Goal: Task Accomplishment & Management: Manage account settings

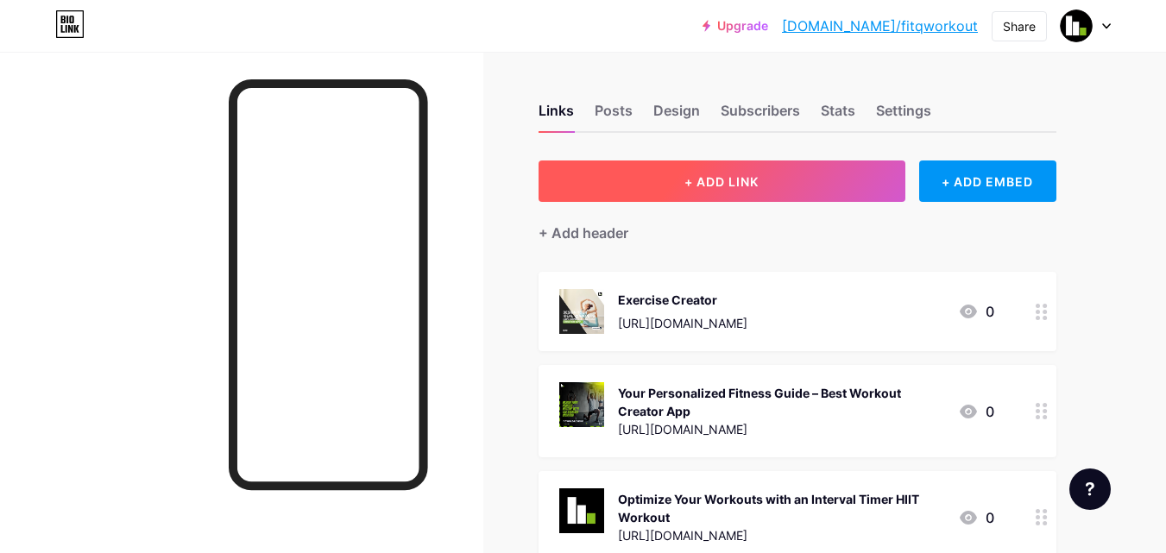
click at [727, 185] on span "+ ADD LINK" at bounding box center [721, 181] width 74 height 15
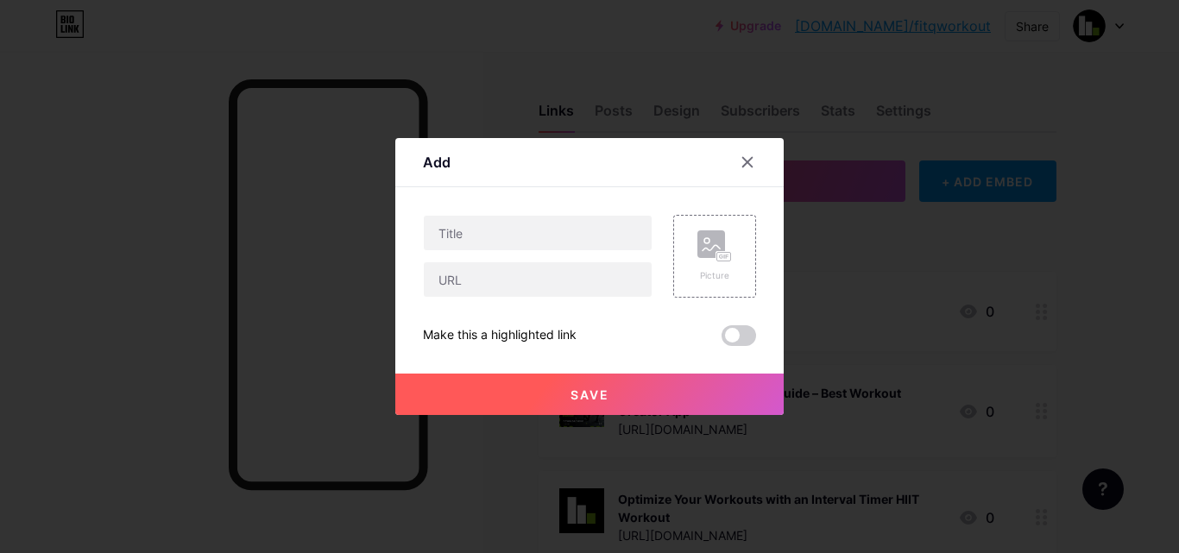
click at [494, 251] on div at bounding box center [538, 256] width 230 height 83
click at [489, 242] on input "text" at bounding box center [538, 233] width 228 height 35
paste input "Fit-Q Exercise Creator – Your Personal Workout Builder"
type input "Fit-Q Exercise Creator – Your Personal Workout Builder"
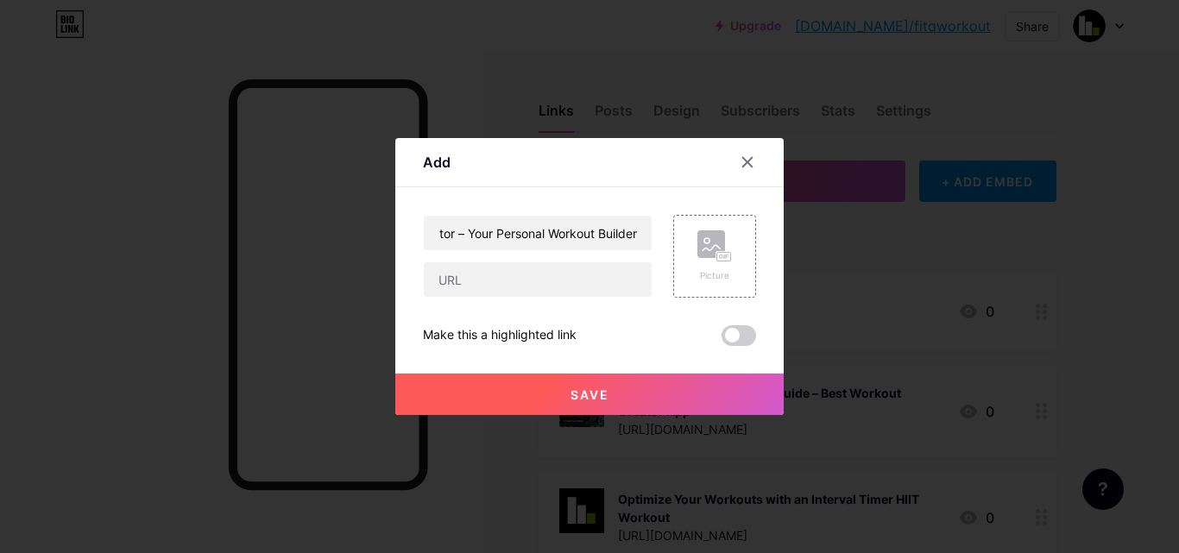
scroll to position [0, 0]
click at [507, 289] on input "text" at bounding box center [538, 279] width 228 height 35
paste input "[URL][DOMAIN_NAME]"
type input "[URL][DOMAIN_NAME]"
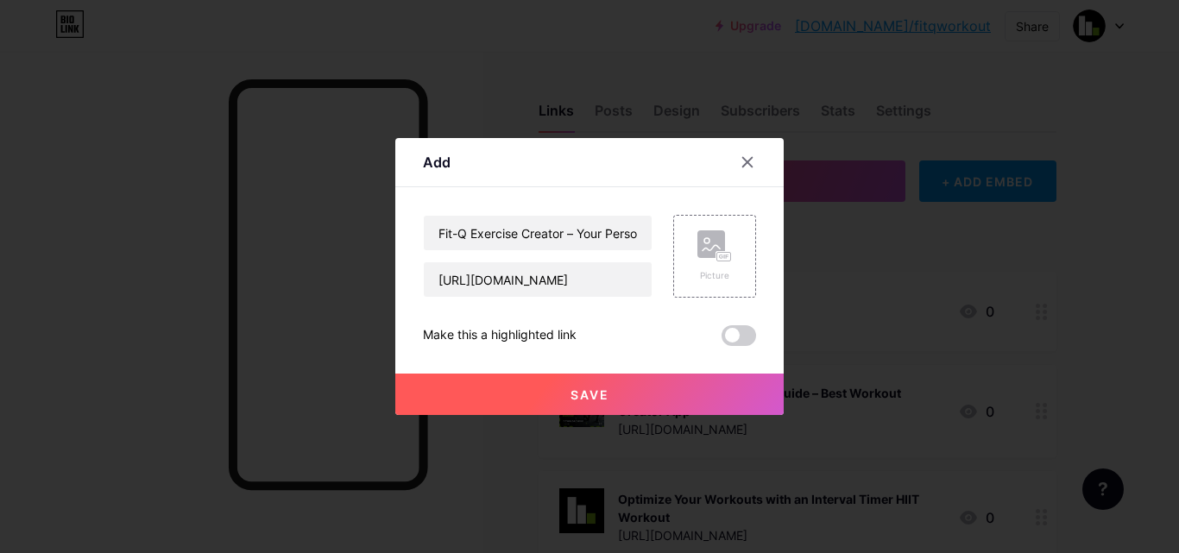
click at [530, 387] on button "Save" at bounding box center [589, 394] width 388 height 41
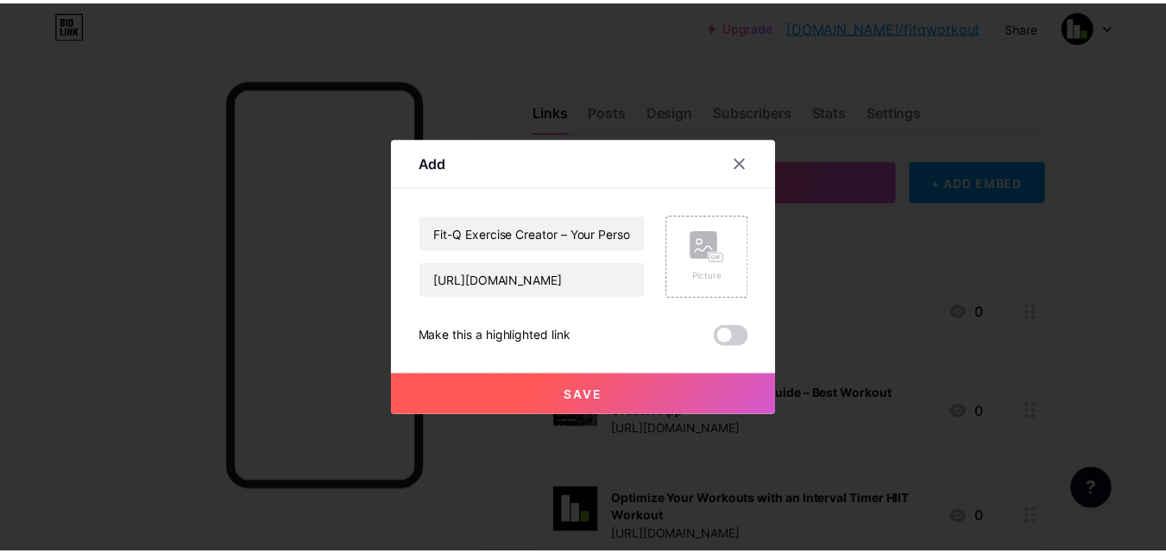
scroll to position [0, 0]
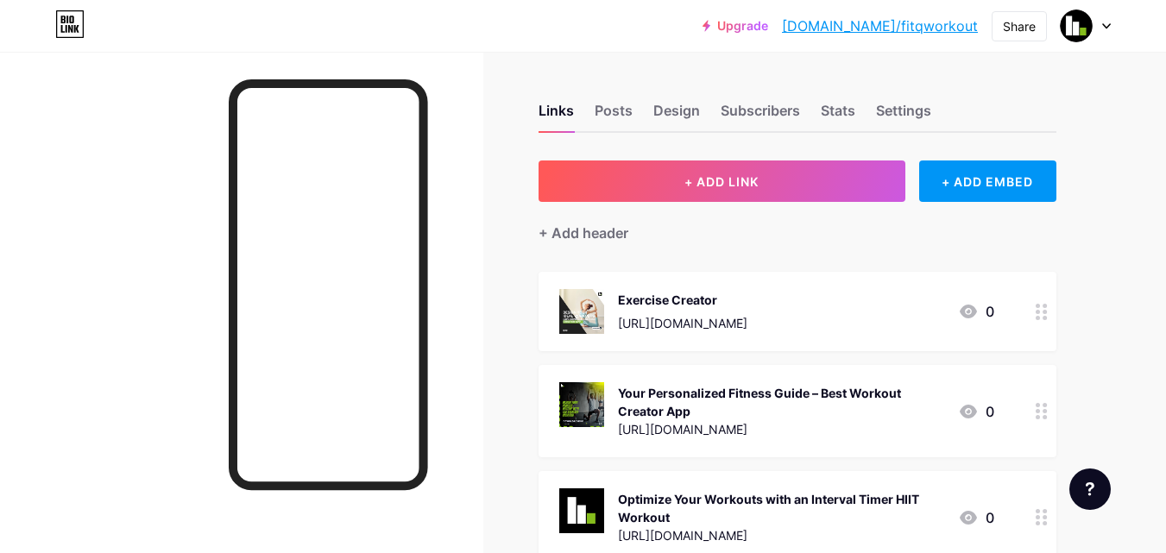
click at [933, 36] on div "Upgrade [DOMAIN_NAME]/fitqwo... [DOMAIN_NAME]/fitqworkout" at bounding box center [839, 25] width 275 height 31
click at [934, 30] on link "[DOMAIN_NAME]/fitqworkout" at bounding box center [880, 26] width 196 height 21
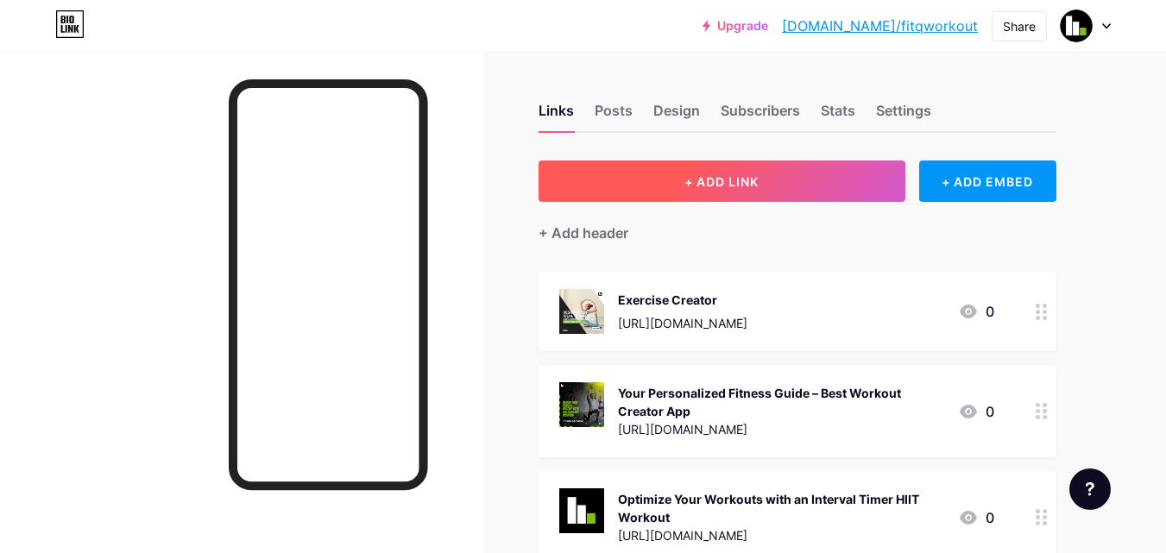
click at [711, 186] on span "+ ADD LINK" at bounding box center [721, 181] width 74 height 15
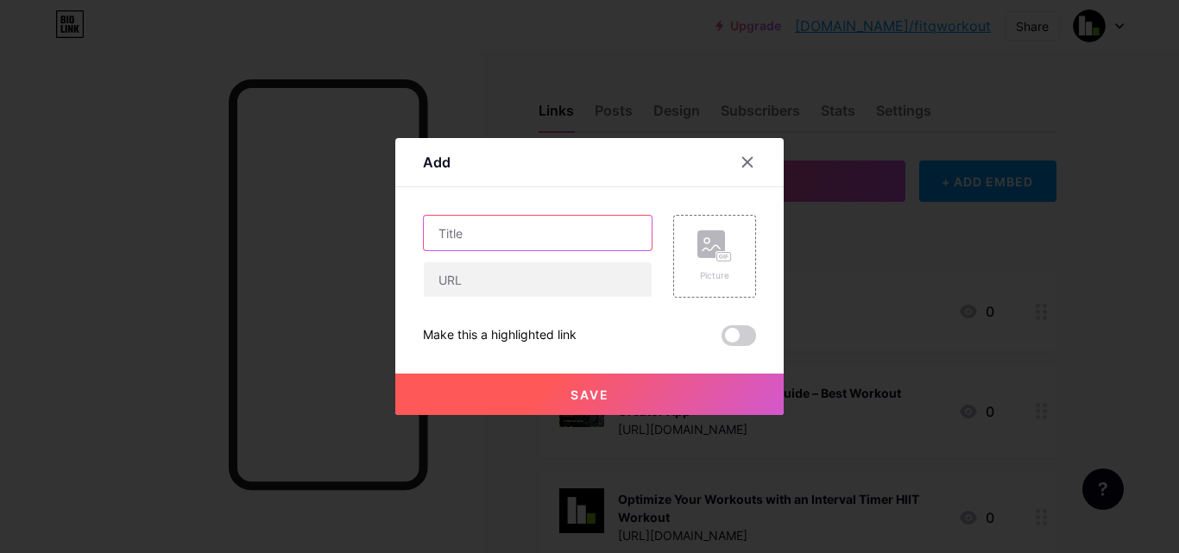
click at [513, 217] on input "text" at bounding box center [538, 233] width 228 height 35
paste input "Fit-Q Pose Detection Workout App – Train with AI Precision"
type input "Fit-Q Pose Detection Workout App – Train with AI Precision"
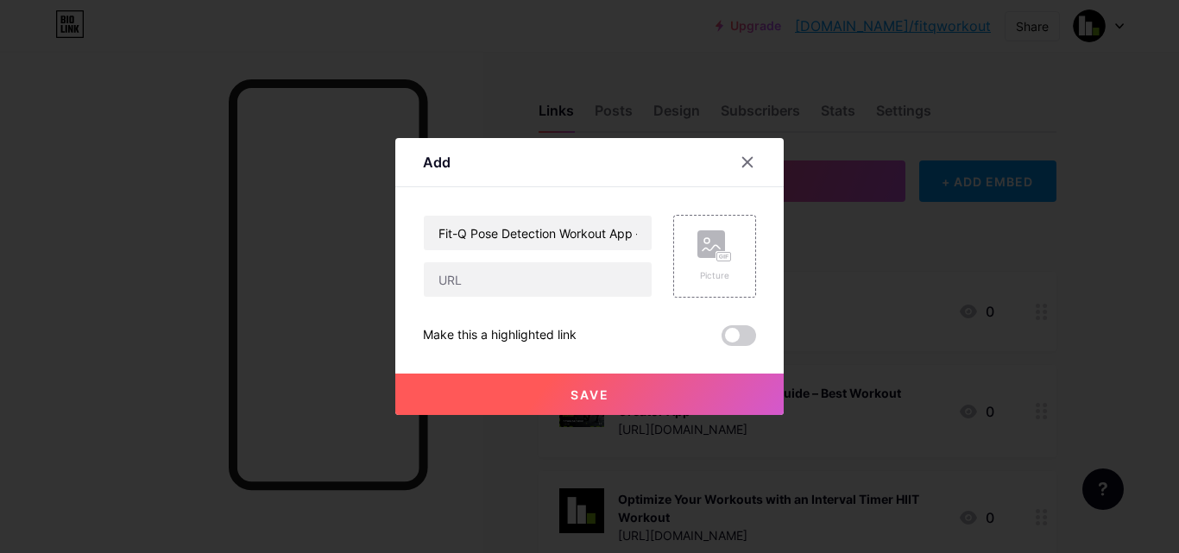
click at [478, 298] on div "Fit-Q Pose Detection Workout App – Train with AI Precision Picture Make this a …" at bounding box center [589, 280] width 333 height 131
click at [470, 282] on input "text" at bounding box center [538, 279] width 228 height 35
paste input "https://medium.com/@fitqworkout/the-pose-detection-workout-app-is-the-future-of…"
type input "https://medium.com/@fitqworkout/the-pose-detection-workout-app-is-the-future-of…"
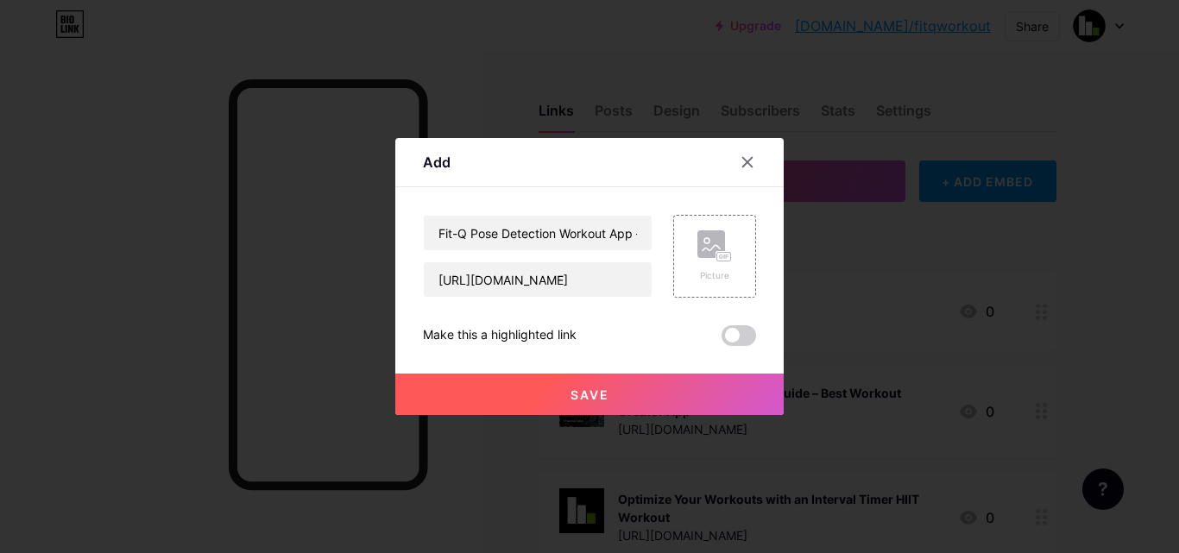
click at [494, 397] on button "Save" at bounding box center [589, 394] width 388 height 41
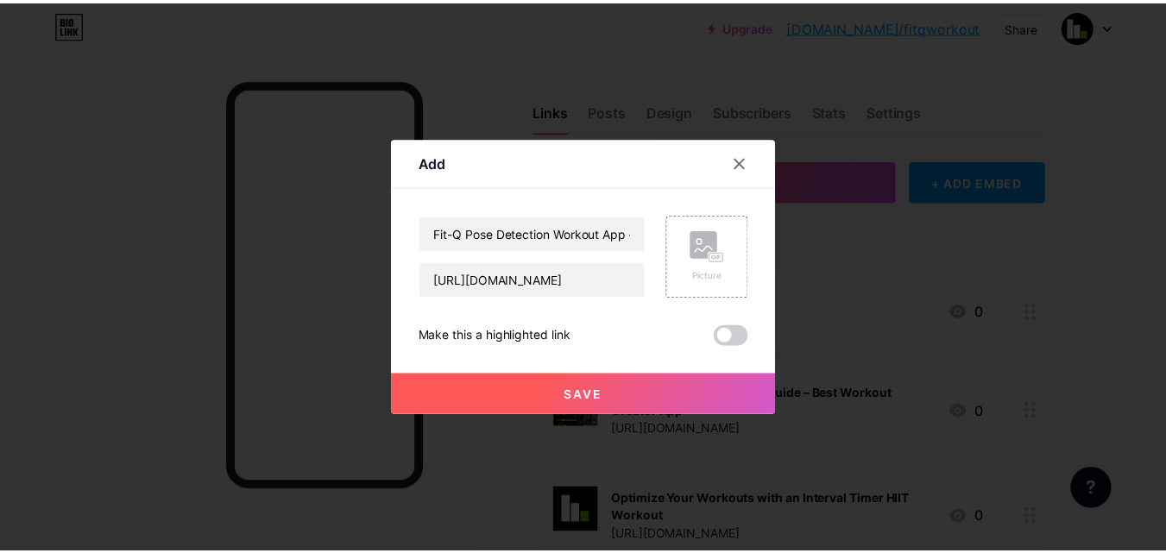
scroll to position [0, 0]
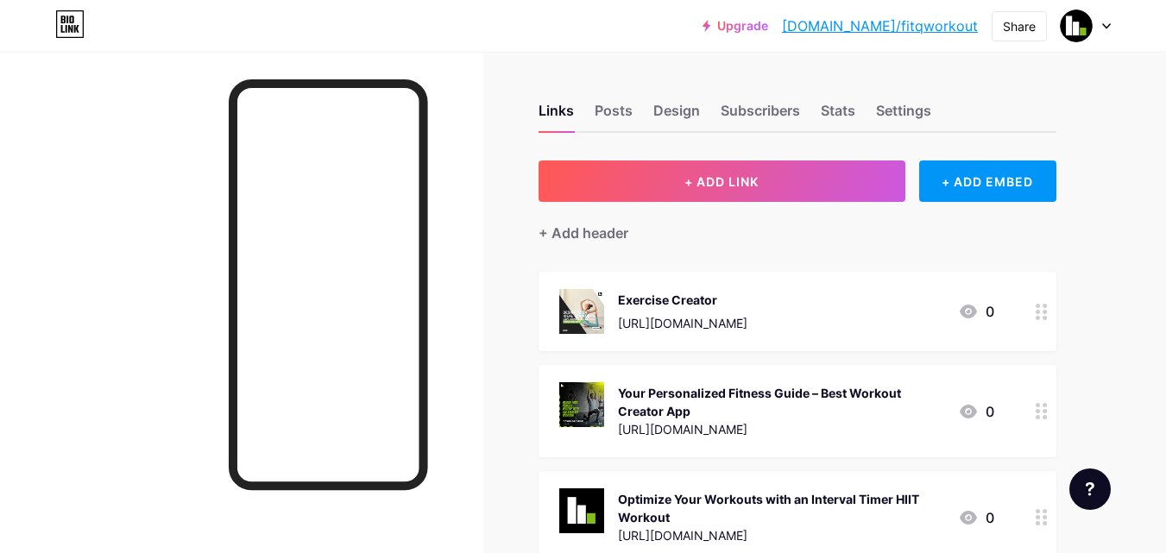
click at [932, 33] on link "[DOMAIN_NAME]/fitqworkout" at bounding box center [880, 26] width 196 height 21
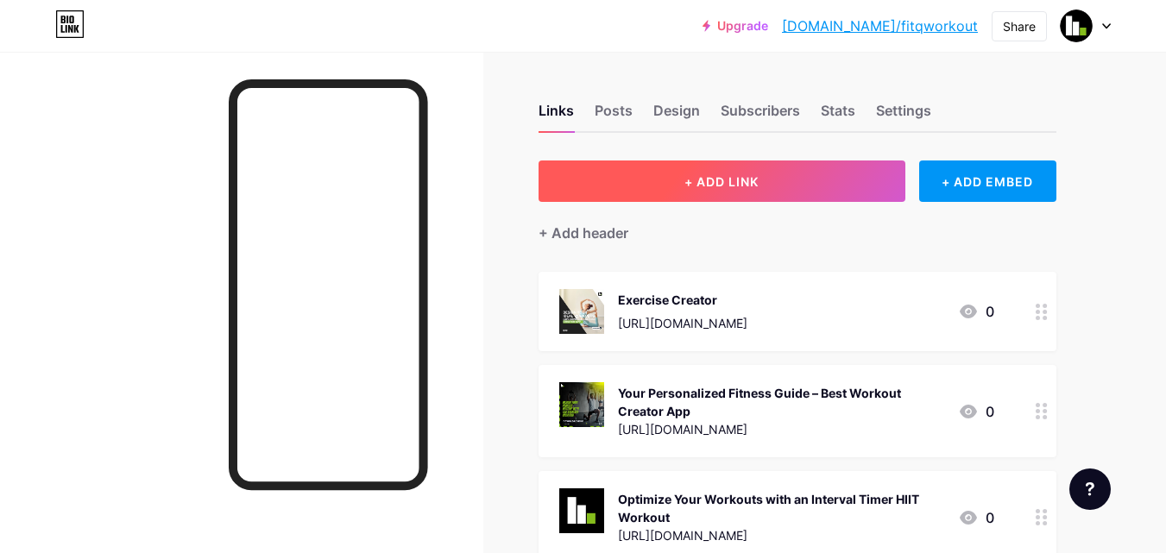
click at [733, 175] on span "+ ADD LINK" at bounding box center [721, 181] width 74 height 15
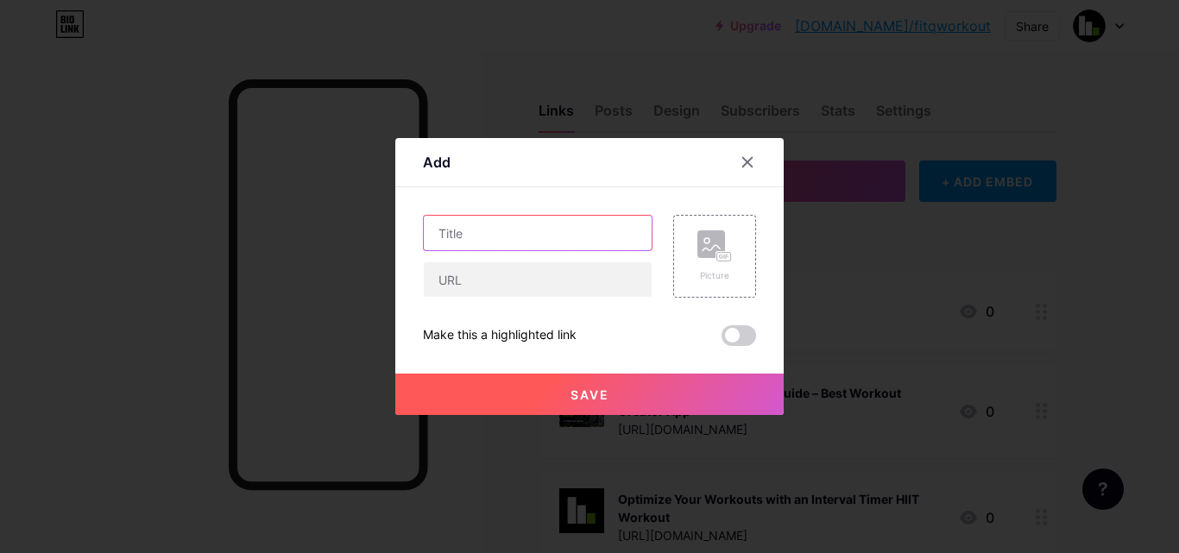
click at [500, 246] on input "text" at bounding box center [538, 233] width 228 height 35
paste input "Fit-Q Exercise Creator – Tailor Workouts to Your Goals"
type input "Fit-Q Exercise Creator – Tailor Workouts to Your Goals"
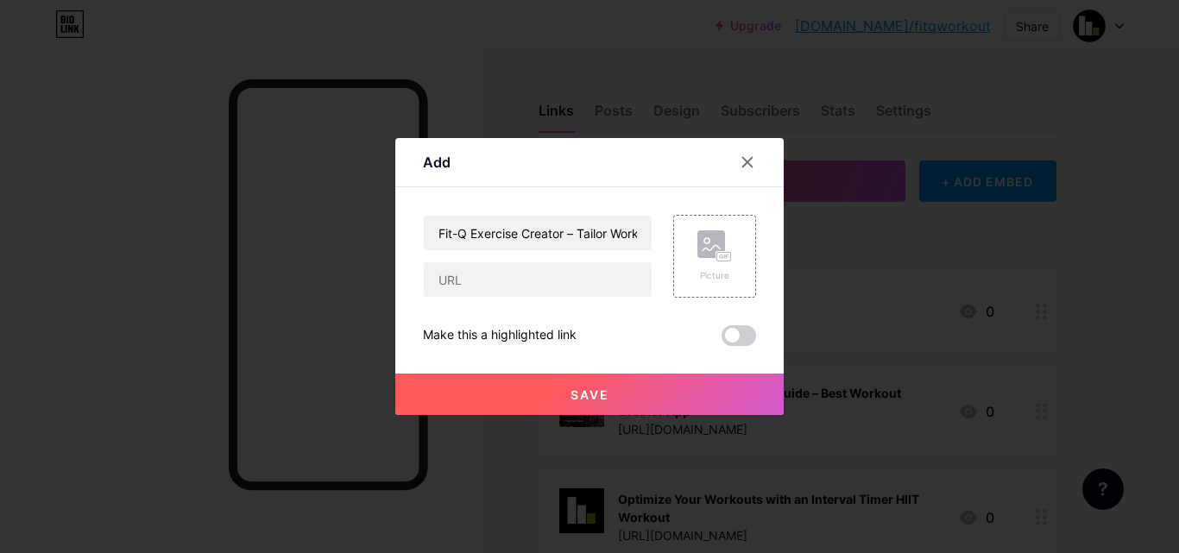
click at [514, 300] on div "Fit-Q Exercise Creator – Tailor Workouts to Your Goals Picture Make this a high…" at bounding box center [589, 280] width 333 height 131
click at [503, 278] on input "text" at bounding box center [538, 279] width 228 height 35
paste input "https://theomnibuzz.com/exercise-creator-lets-you-make-your-own-workout-plan-wh…"
type input "https://theomnibuzz.com/exercise-creator-lets-you-make-your-own-workout-plan-wh…"
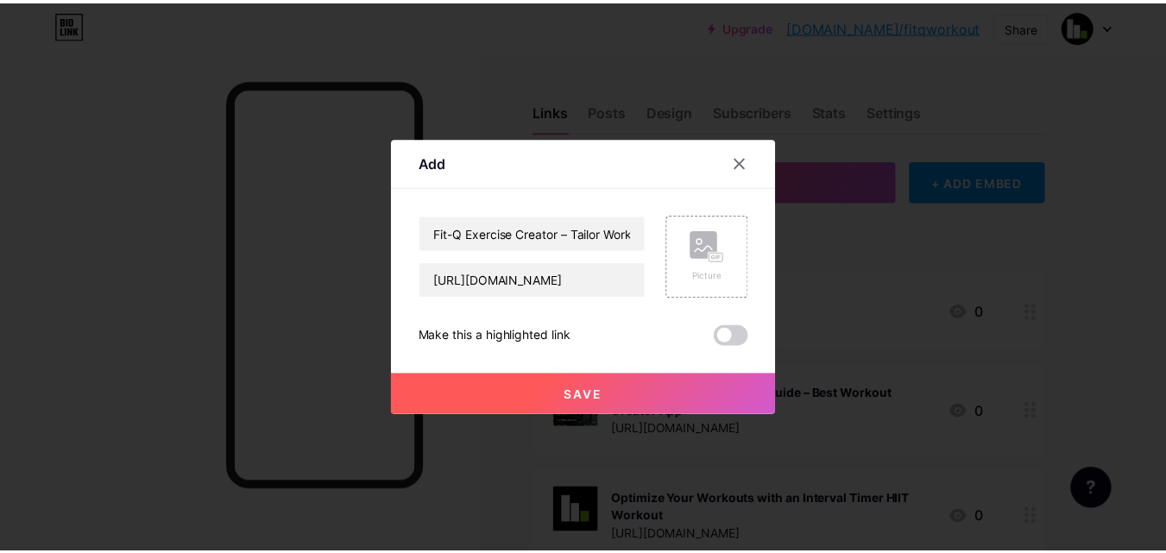
scroll to position [0, 0]
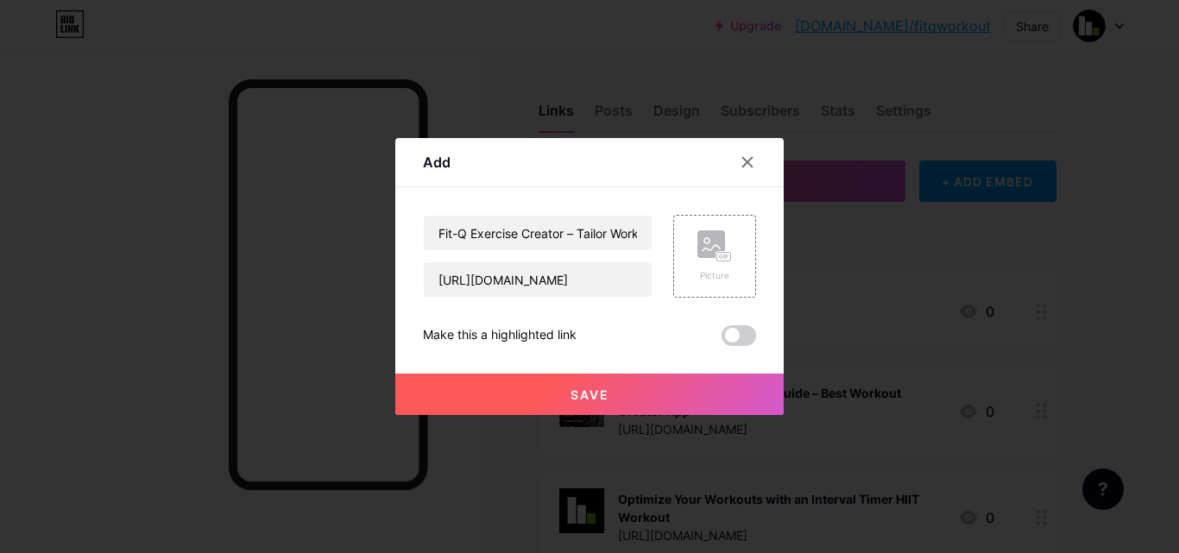
click at [535, 395] on button "Save" at bounding box center [589, 394] width 388 height 41
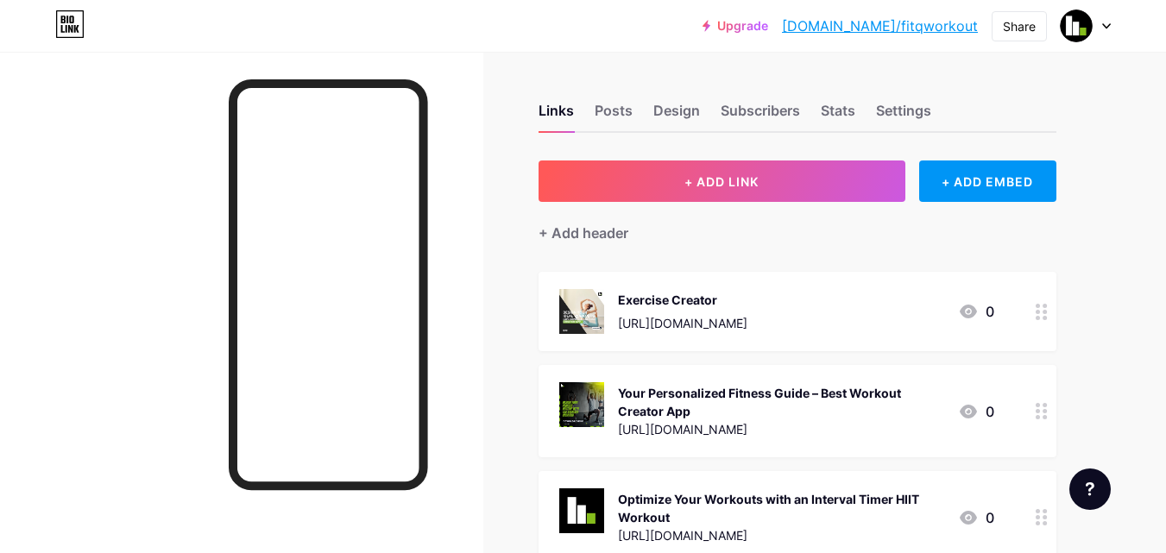
click at [945, 22] on link "[DOMAIN_NAME]/fitqworkout" at bounding box center [880, 26] width 196 height 21
